Goal: Use online tool/utility: Use online tool/utility

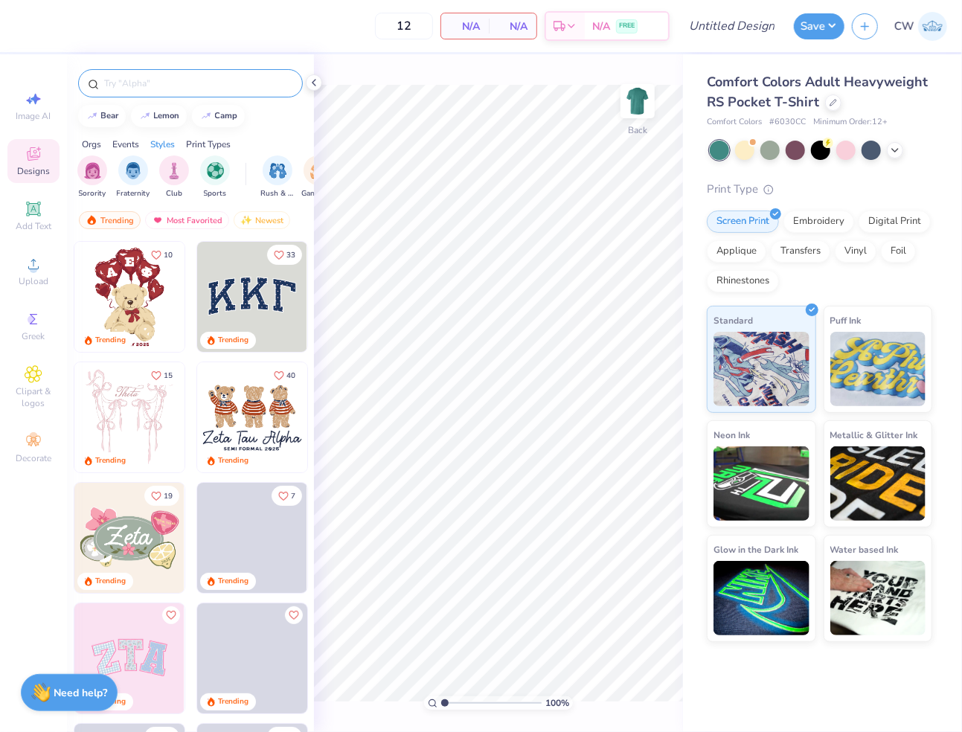
click at [185, 83] on input "text" at bounding box center [198, 83] width 191 height 15
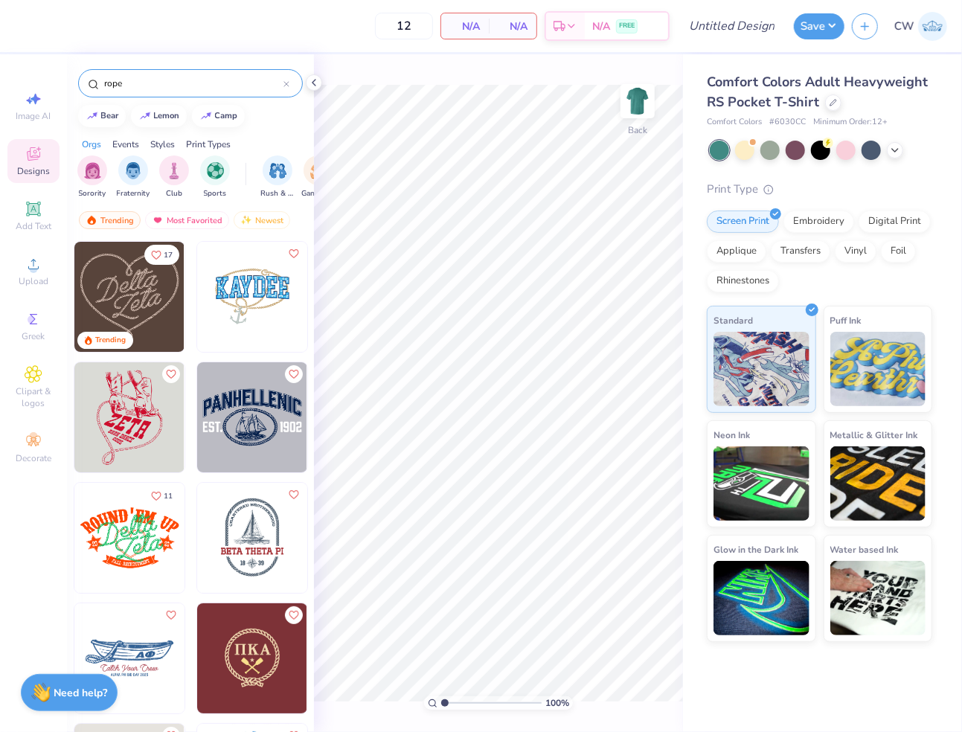
click at [172, 84] on input "rope" at bounding box center [193, 83] width 181 height 15
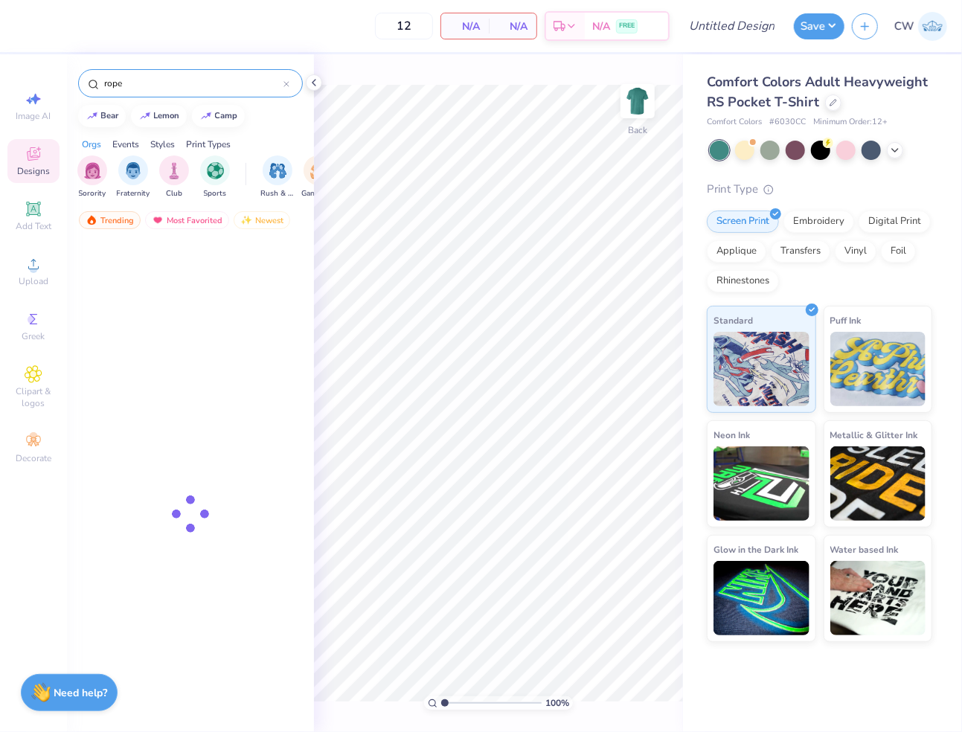
click at [172, 84] on input "rope" at bounding box center [193, 83] width 181 height 15
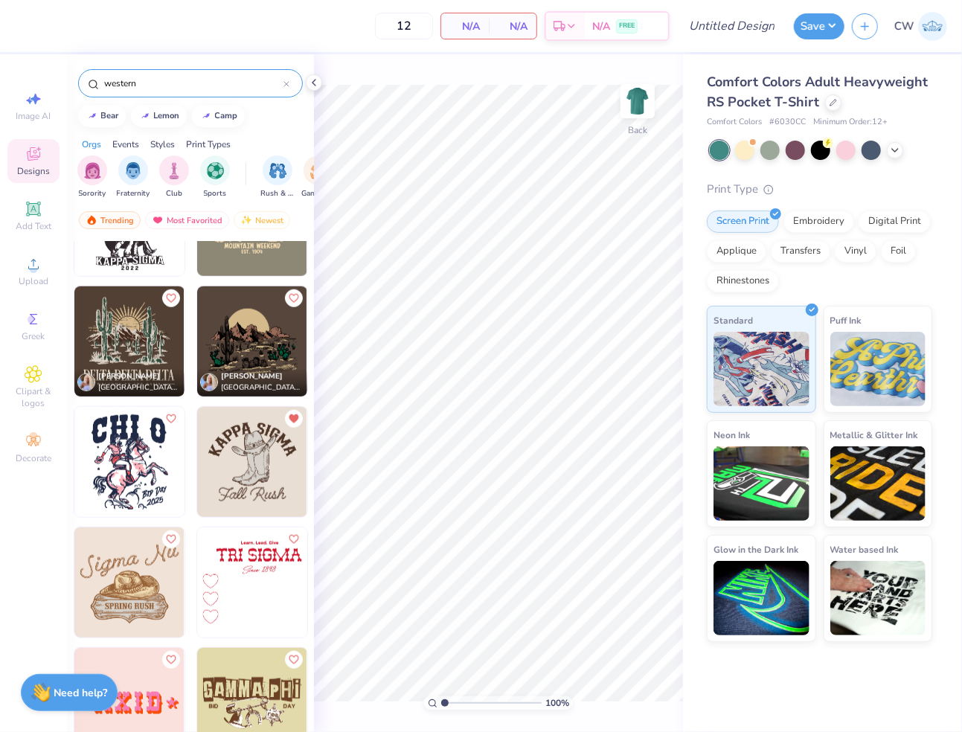
scroll to position [680, 0]
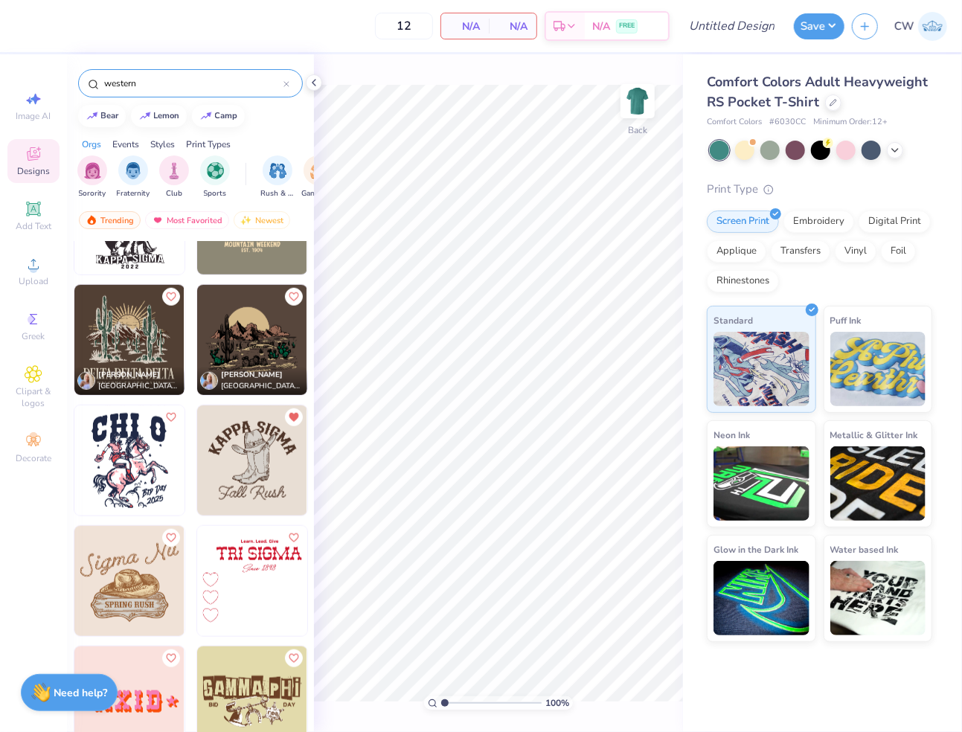
type input "western"
click at [135, 429] on img at bounding box center [129, 461] width 110 height 110
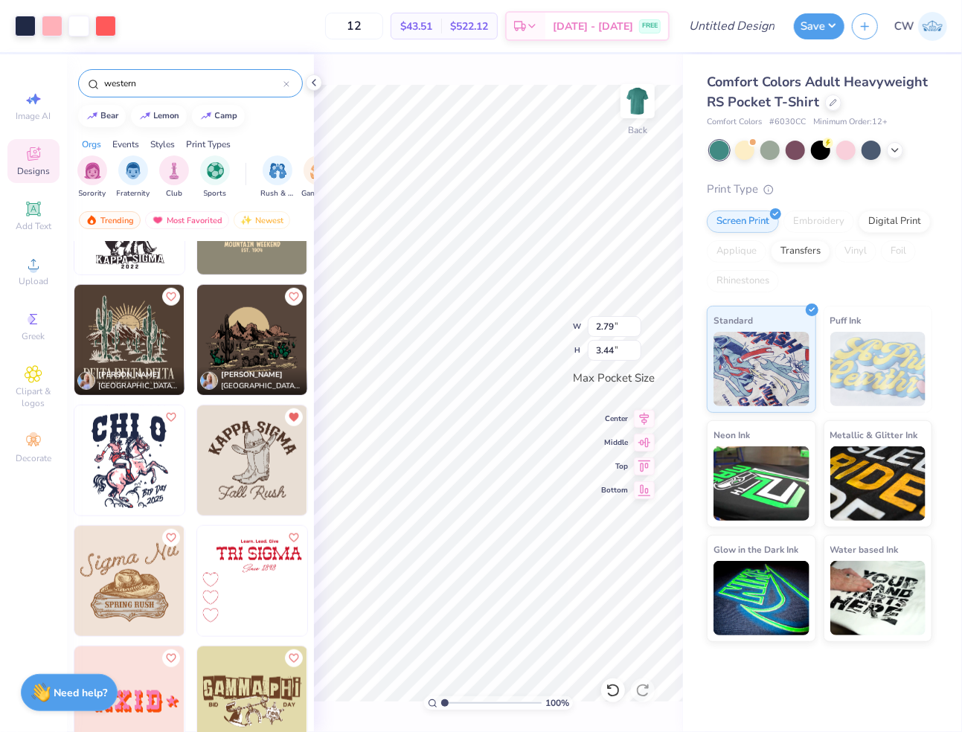
click at [528, 316] on div "100 % Back W 2.79 2.79 " H 3.44 3.44 " Max Pocket Size Center Middle Top Bottom" at bounding box center [498, 393] width 369 height 678
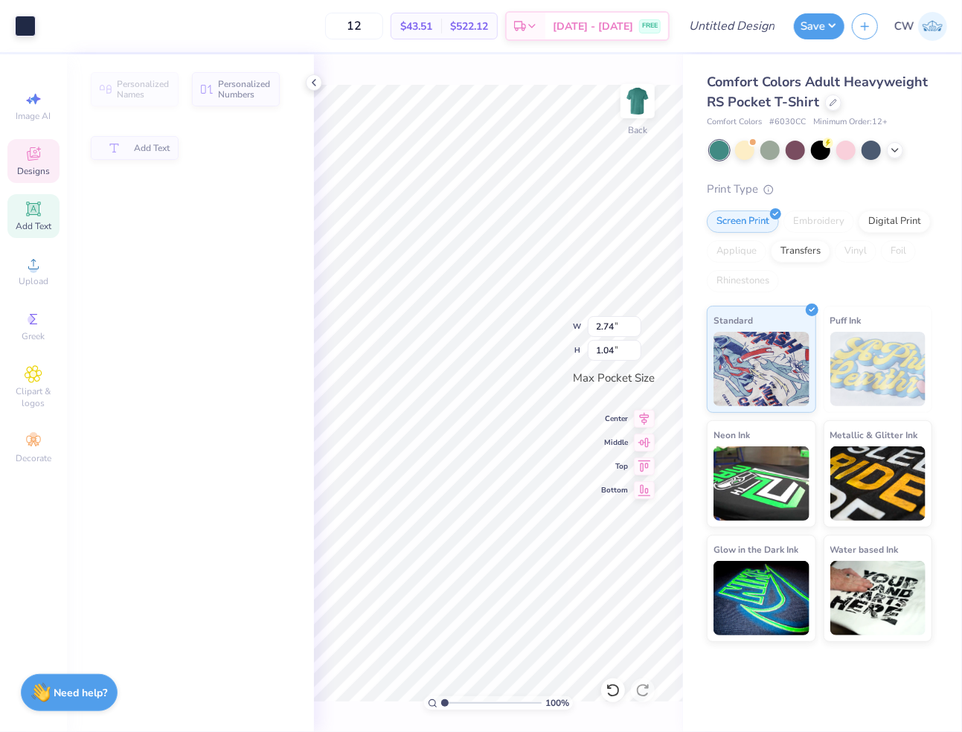
type input "2.74"
type input "1.04"
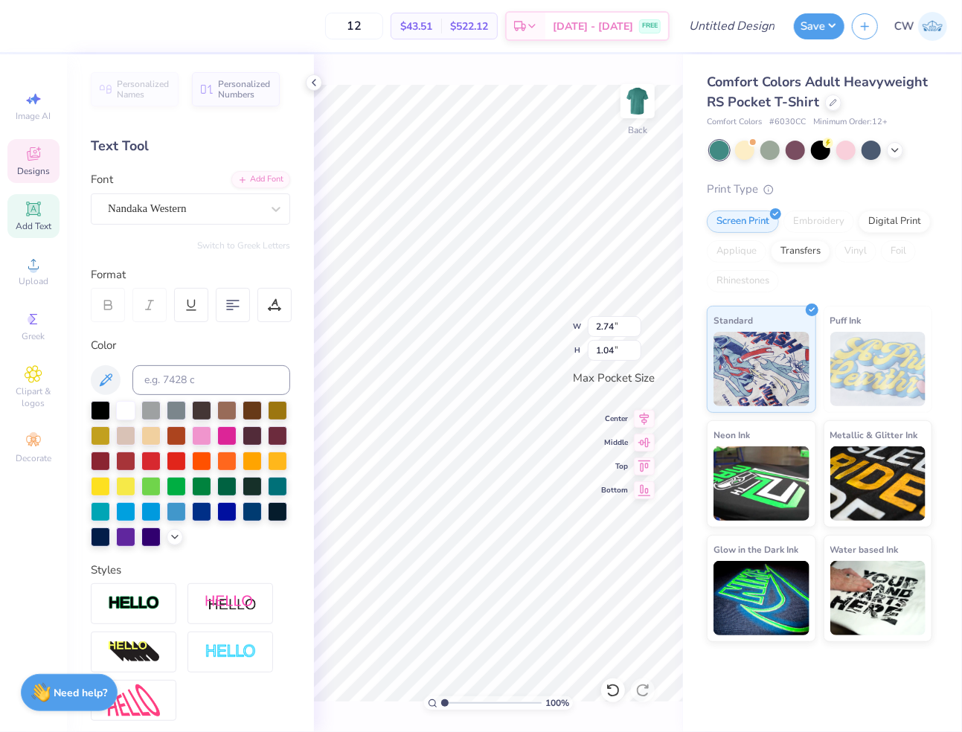
type textarea "C"
type textarea "GPB"
type input "2.57"
type input "1.36"
type input "3.29"
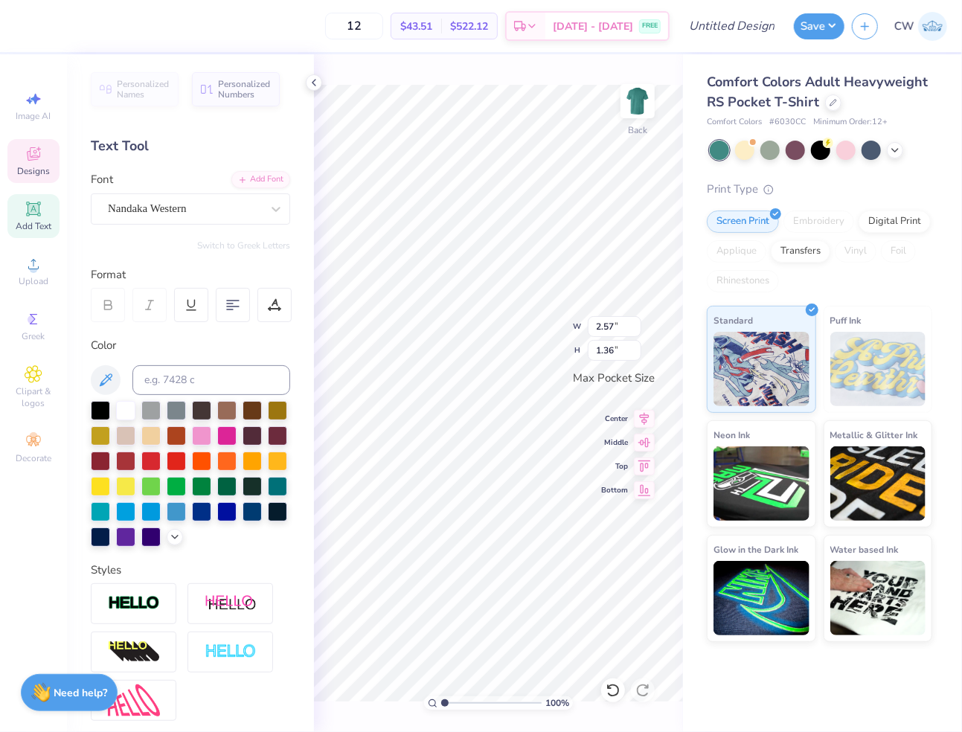
type input "1.74"
click at [743, 153] on div at bounding box center [744, 148] width 19 height 19
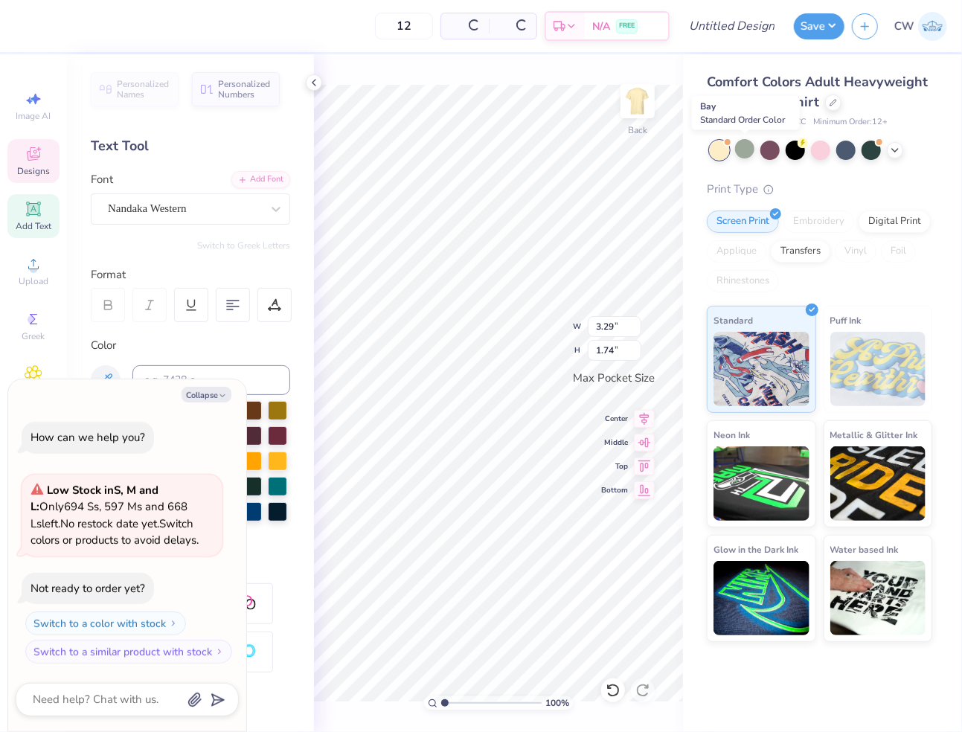
scroll to position [115, 0]
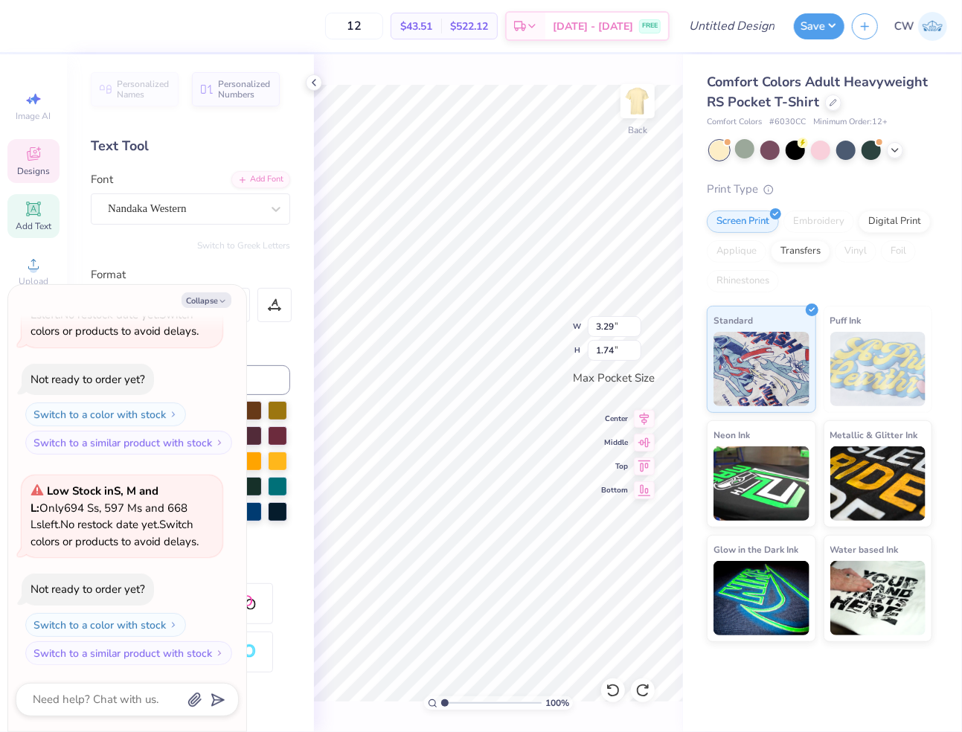
click at [888, 144] on div at bounding box center [821, 150] width 223 height 19
click at [889, 145] on icon at bounding box center [895, 149] width 12 height 12
type textarea "x"
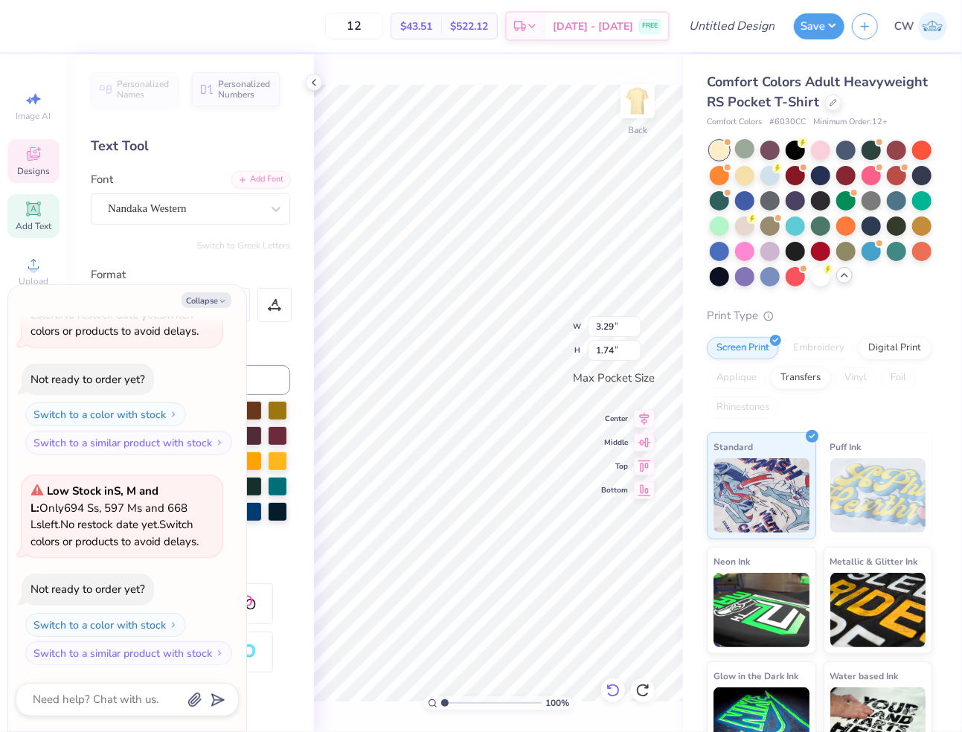
click at [614, 685] on icon at bounding box center [613, 690] width 13 height 13
type input "2.57"
type input "1.36"
type textarea "x"
click at [614, 685] on icon at bounding box center [613, 690] width 13 height 13
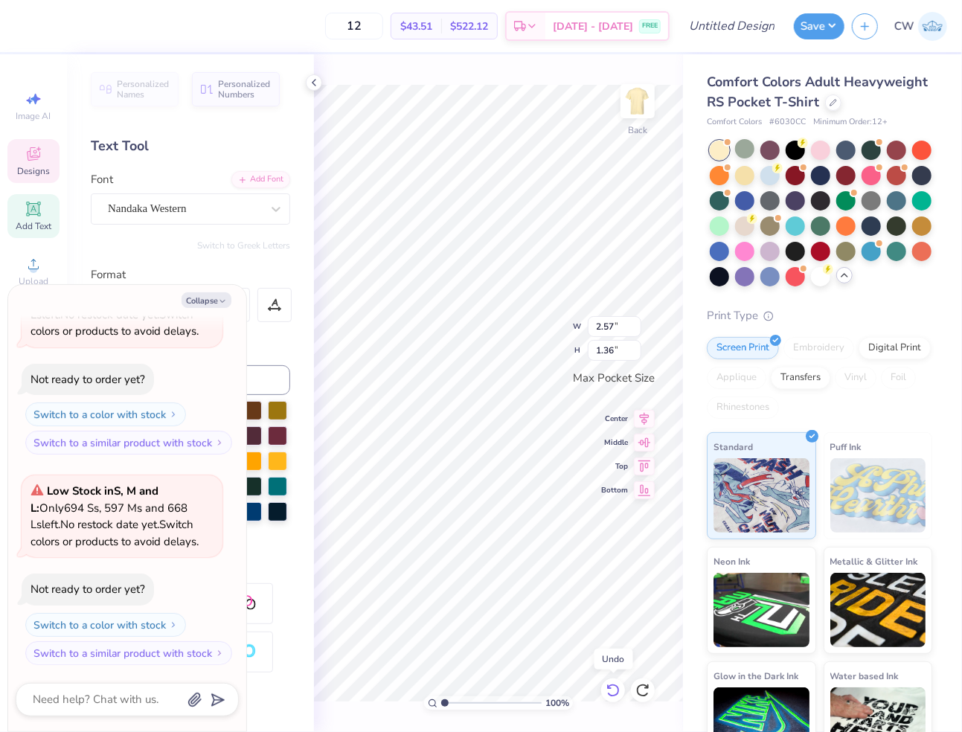
type input "1.90"
type input "1.00"
type textarea "x"
click at [647, 683] on icon at bounding box center [643, 690] width 15 height 15
type input "2.57"
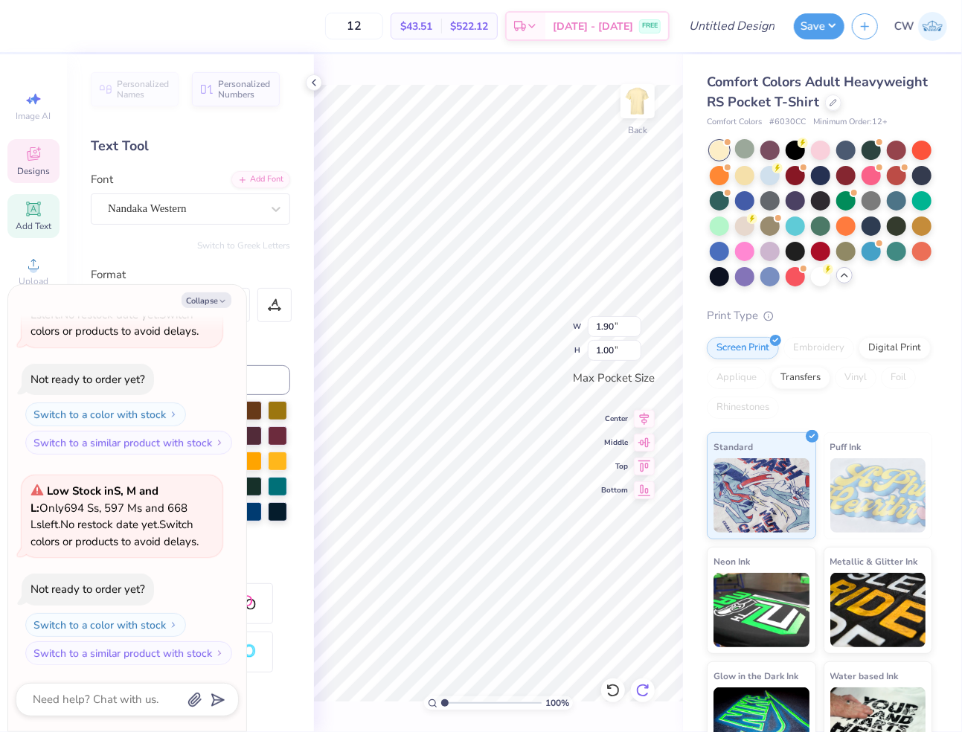
type input "1.36"
type textarea "x"
click at [647, 683] on icon at bounding box center [643, 690] width 15 height 15
type input "3.29"
type input "1.74"
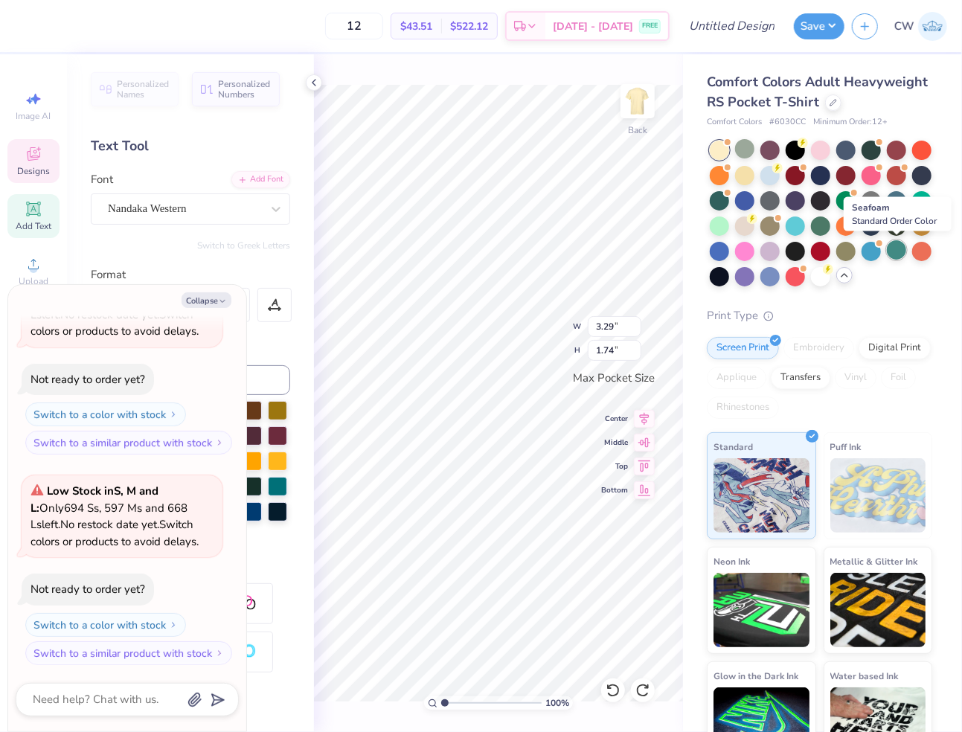
click at [900, 253] on div at bounding box center [896, 249] width 19 height 19
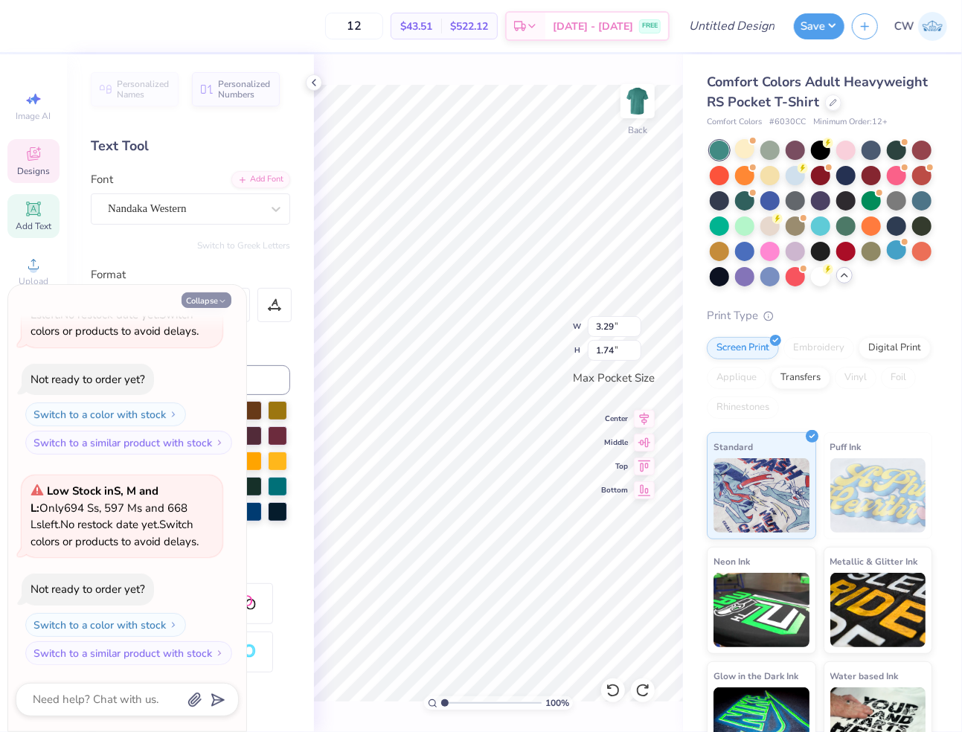
click at [211, 298] on button "Collapse" at bounding box center [207, 300] width 50 height 16
type textarea "x"
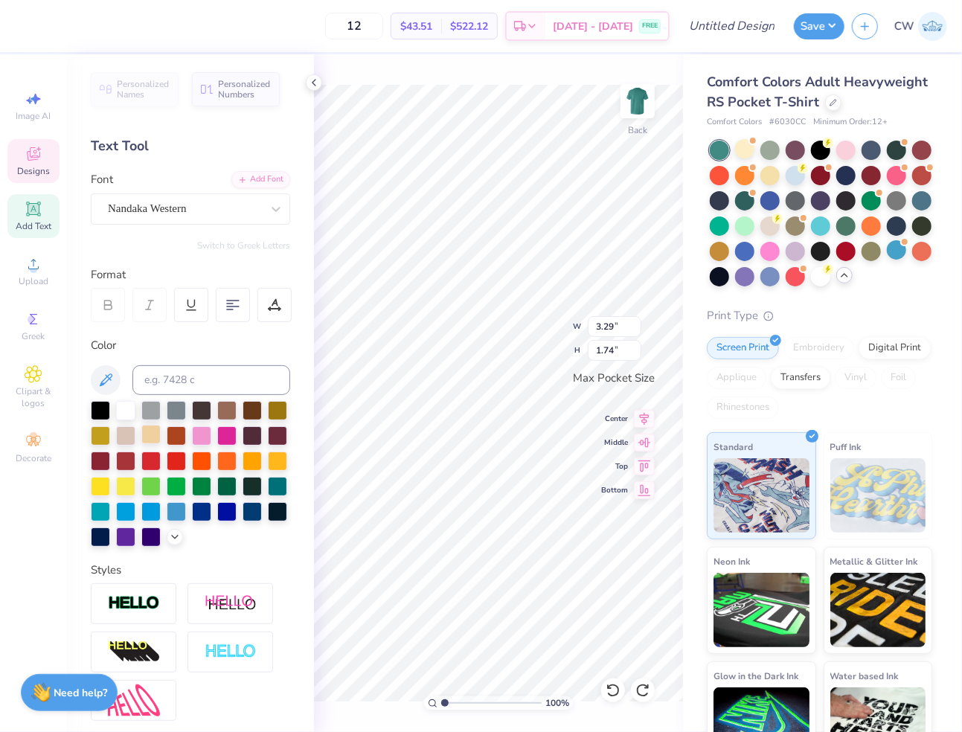
click at [156, 428] on div at bounding box center [150, 434] width 19 height 19
click at [281, 455] on div at bounding box center [277, 459] width 19 height 19
click at [152, 435] on div at bounding box center [150, 434] width 19 height 19
click at [234, 508] on div at bounding box center [226, 510] width 19 height 19
click at [147, 440] on div at bounding box center [150, 434] width 19 height 19
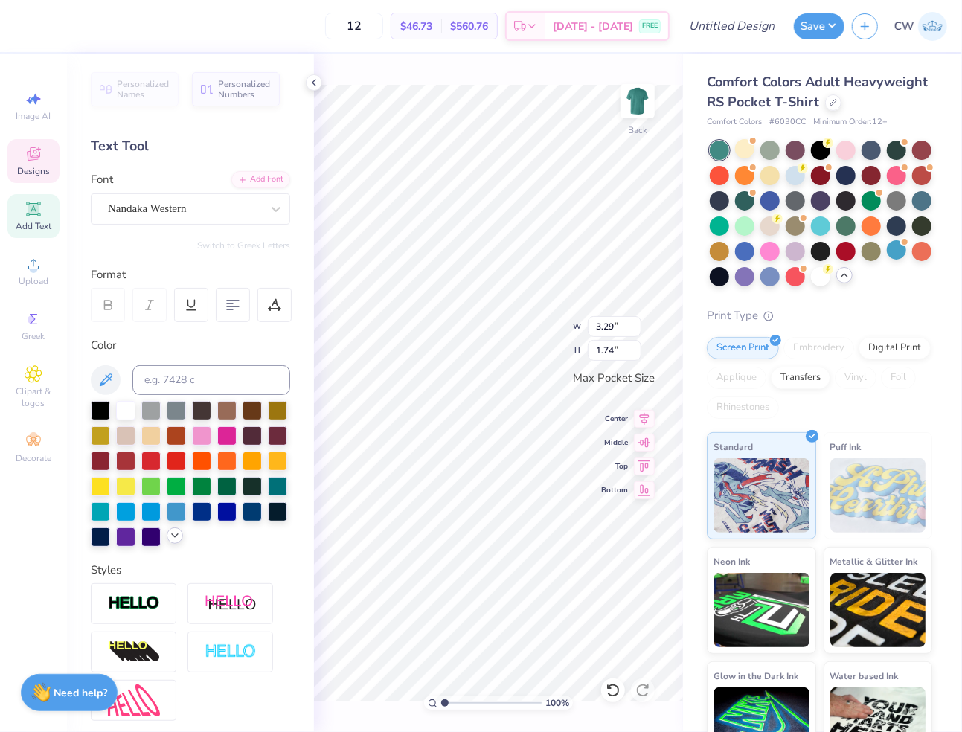
click at [170, 528] on div at bounding box center [175, 536] width 16 height 16
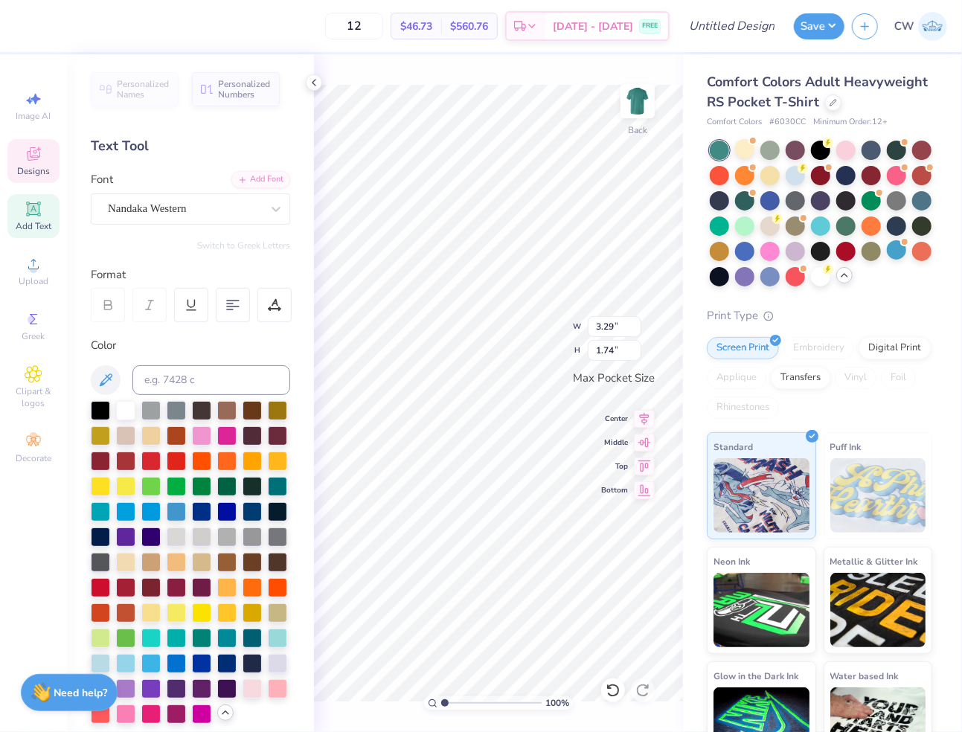
scroll to position [69, 0]
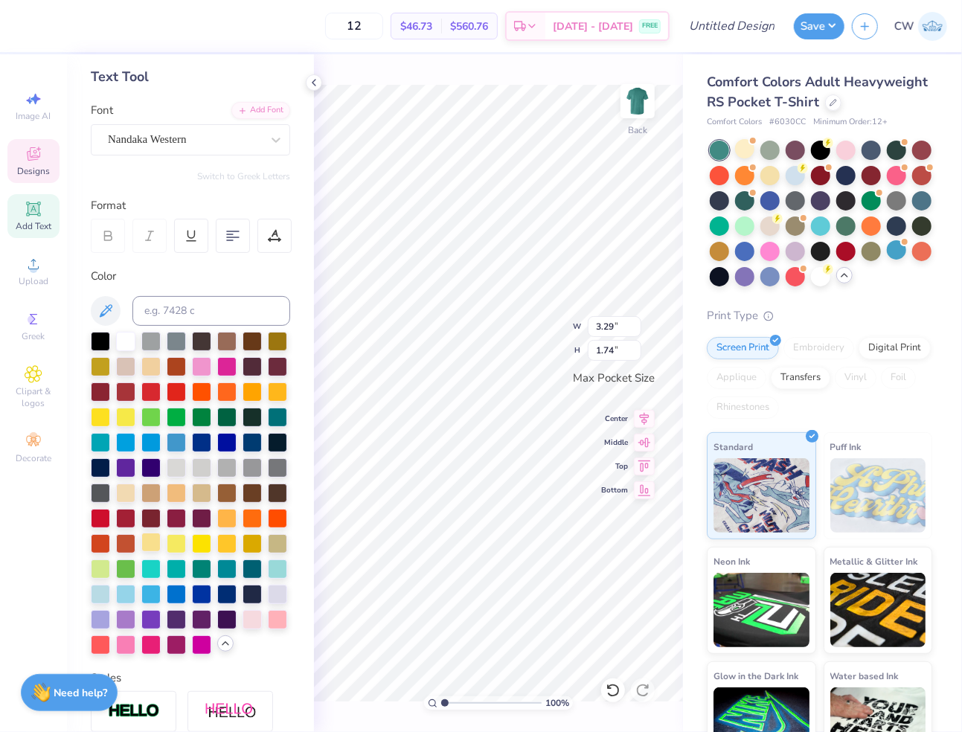
click at [150, 543] on div at bounding box center [150, 542] width 19 height 19
click at [146, 541] on div at bounding box center [150, 542] width 19 height 19
